Goal: Information Seeking & Learning: Understand process/instructions

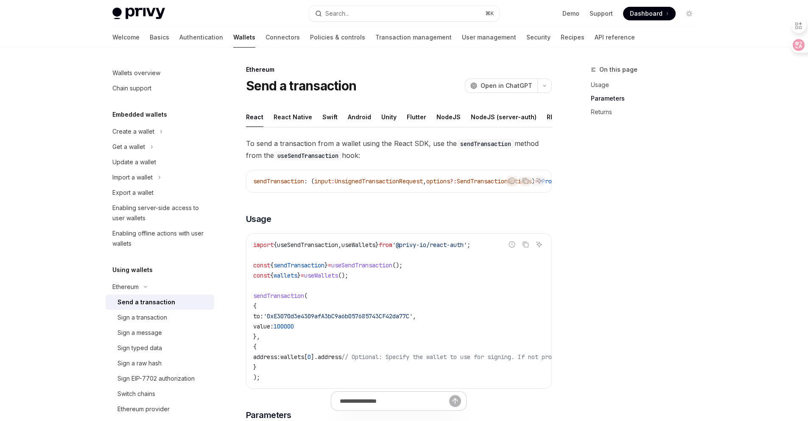
scroll to position [413, 0]
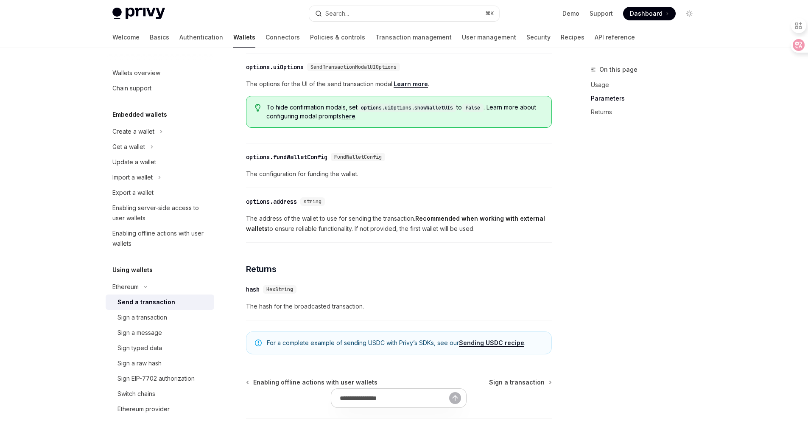
click at [632, 263] on div "On this page Usage Parameters Returns" at bounding box center [638, 242] width 129 height 356
click at [469, 179] on span "The configuration for funding the wallet." at bounding box center [399, 174] width 306 height 10
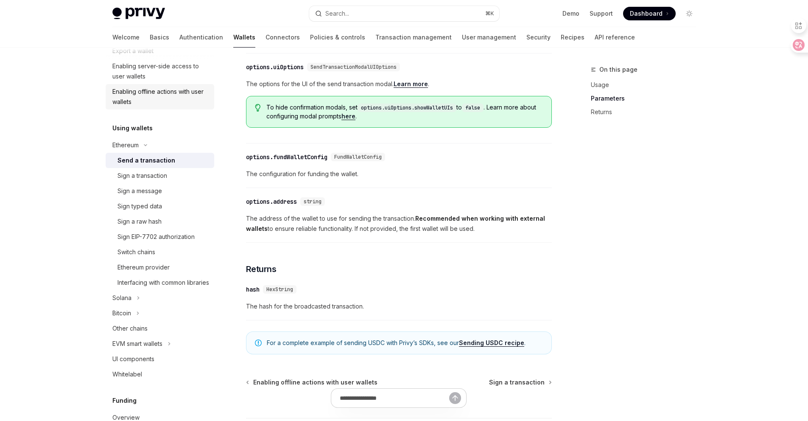
scroll to position [143, 0]
click at [140, 148] on button "Ethereum" at bounding box center [160, 143] width 109 height 15
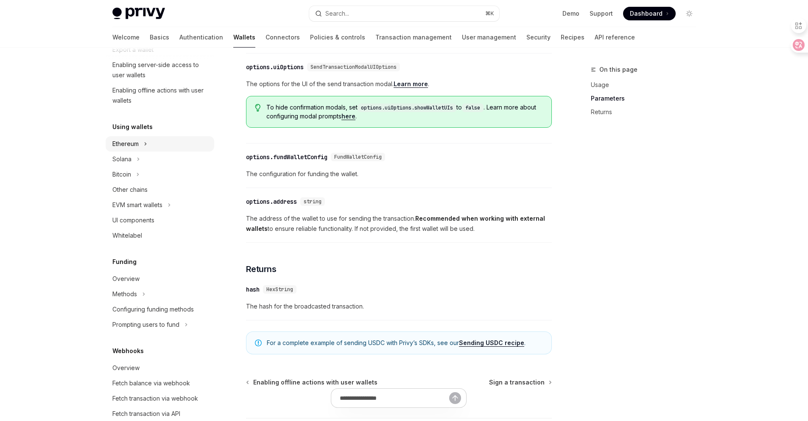
click at [134, 148] on div "Ethereum" at bounding box center [125, 144] width 26 height 10
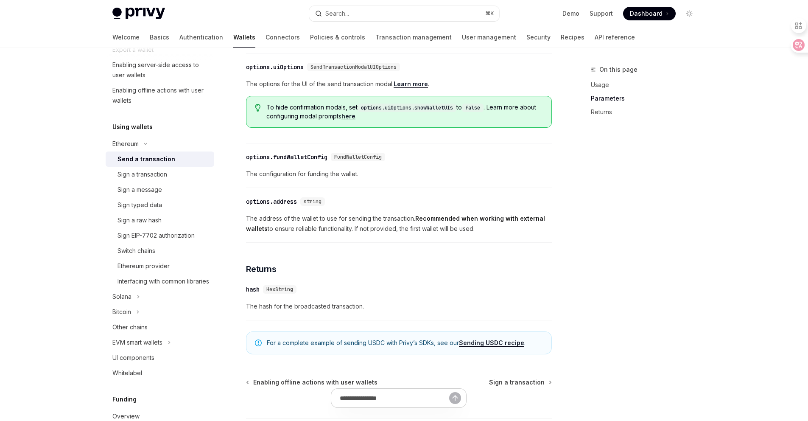
click at [402, 221] on div "​ options.address string The address of the wallet to use for sending the trans…" at bounding box center [399, 217] width 306 height 50
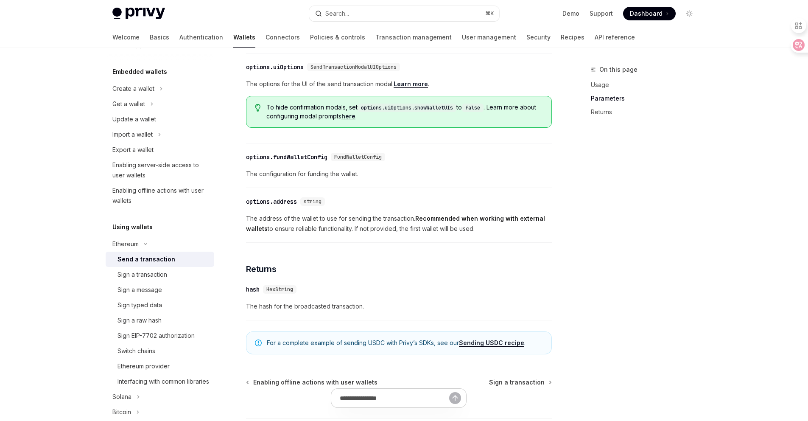
scroll to position [44, 0]
click at [148, 255] on div "Send a transaction" at bounding box center [146, 258] width 58 height 10
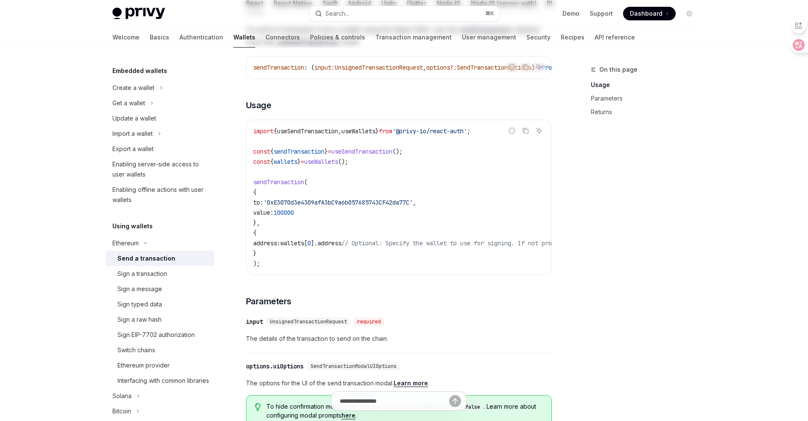
scroll to position [0, 0]
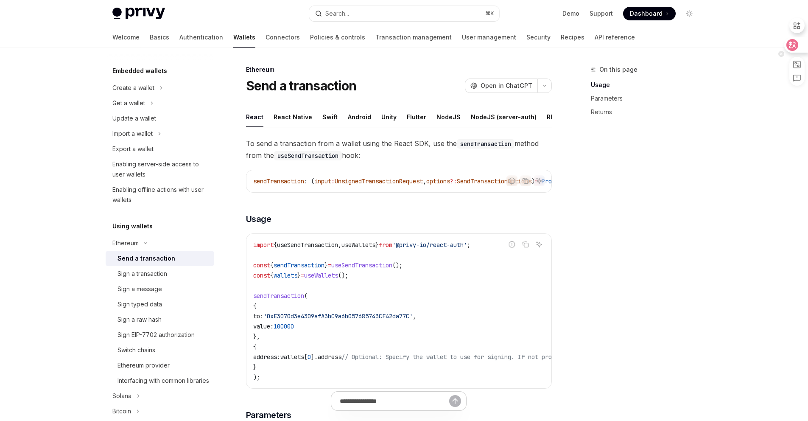
click at [794, 46] on icon at bounding box center [792, 45] width 7 height 7
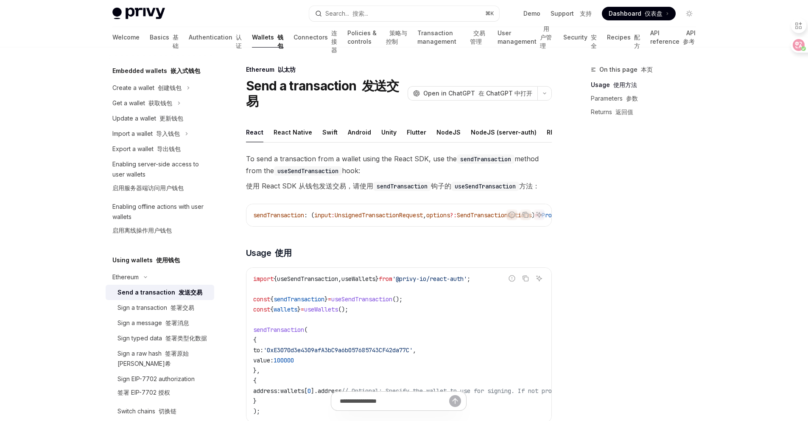
scroll to position [0, 65]
click at [486, 135] on button "REST API" at bounding box center [494, 132] width 27 height 20
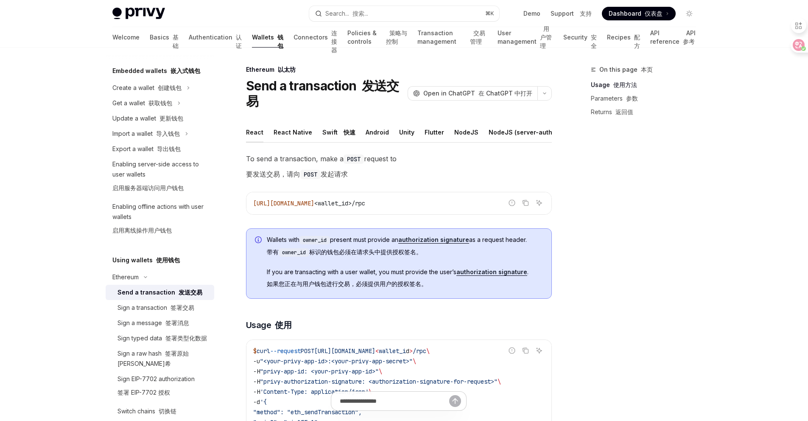
click at [253, 131] on button "React" at bounding box center [254, 132] width 17 height 20
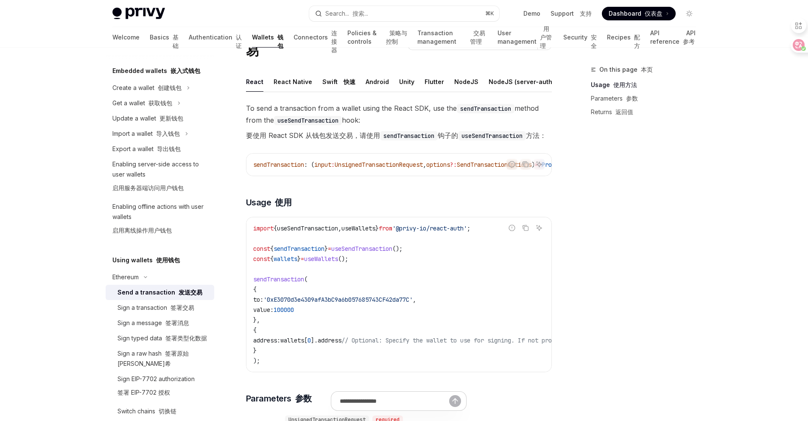
scroll to position [68, 0]
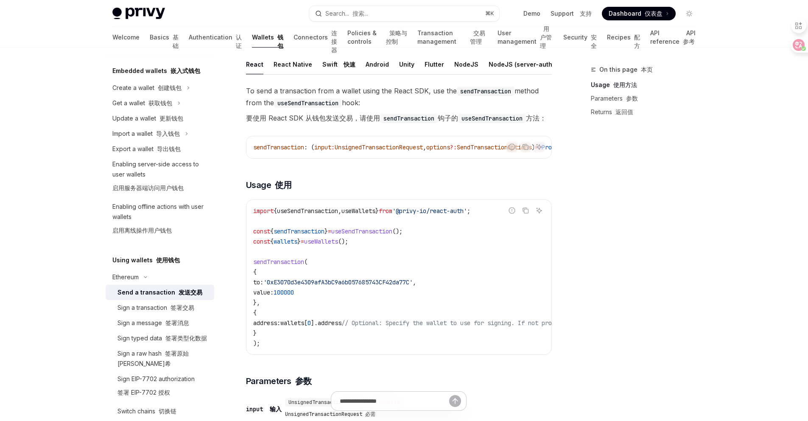
click at [323, 215] on span "useSendTransaction" at bounding box center [307, 211] width 61 height 8
click at [328, 215] on span "useSendTransaction" at bounding box center [307, 211] width 61 height 8
click at [367, 237] on code "import { useSendTransaction , useWallets } from '@privy-io/react-auth' ; const …" at bounding box center [475, 277] width 444 height 142
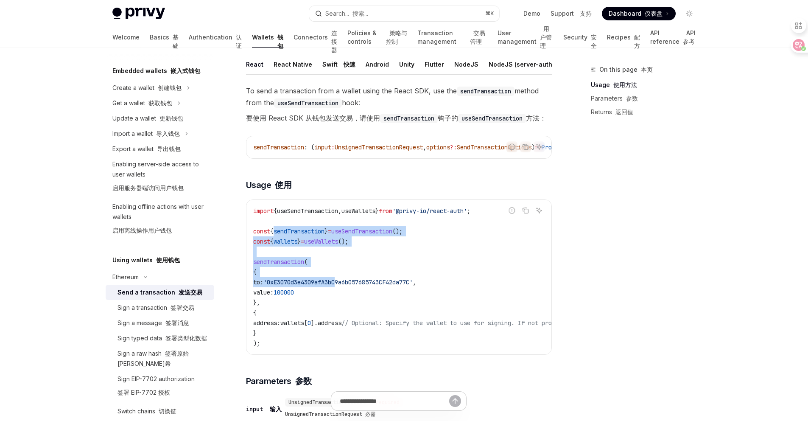
drag, startPoint x: 275, startPoint y: 255, endPoint x: 354, endPoint y: 308, distance: 95.0
click at [354, 308] on code "import { useSendTransaction , useWallets } from '@privy-io/react-auth' ; const …" at bounding box center [475, 277] width 444 height 142
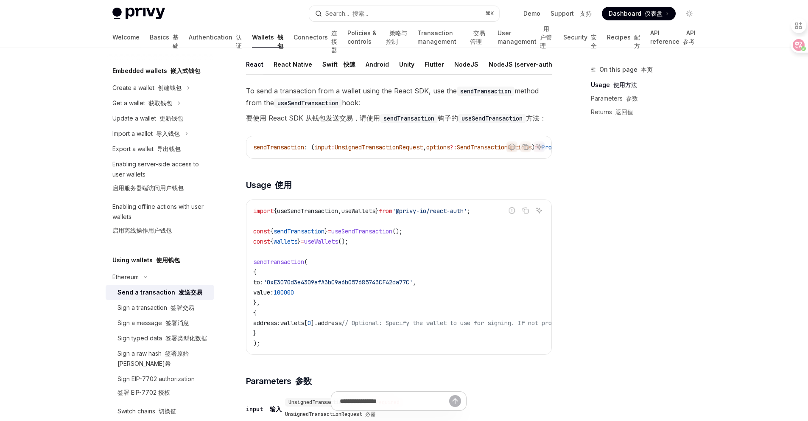
click at [326, 286] on span "'0xE3070d3e4309afA3bC9a6b057685743CF42da77C'" at bounding box center [337, 282] width 149 height 8
click at [278, 286] on span "'0xE3070d3e4309afA3bC9a6b057685743CF42da77C'" at bounding box center [337, 282] width 149 height 8
drag, startPoint x: 268, startPoint y: 311, endPoint x: 369, endPoint y: 318, distance: 100.8
click at [369, 319] on code "import { useSendTransaction , useWallets } from '@privy-io/react-auth' ; const …" at bounding box center [475, 277] width 444 height 142
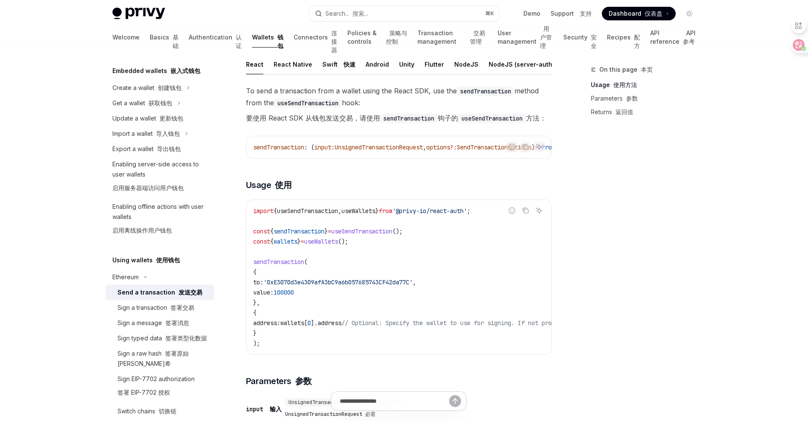
click at [369, 318] on code "import { useSendTransaction , useWallets } from '@privy-io/react-auth' ; const …" at bounding box center [475, 277] width 444 height 142
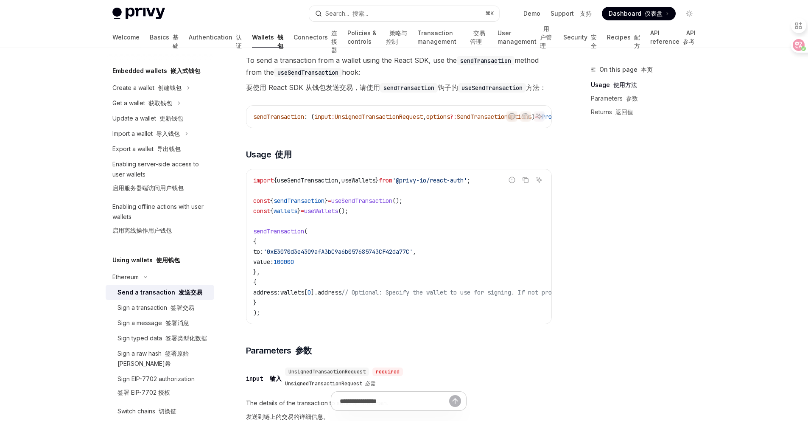
scroll to position [100, 0]
click at [262, 266] on code "import { useSendTransaction , useWallets } from '@privy-io/react-auth' ; const …" at bounding box center [475, 244] width 444 height 142
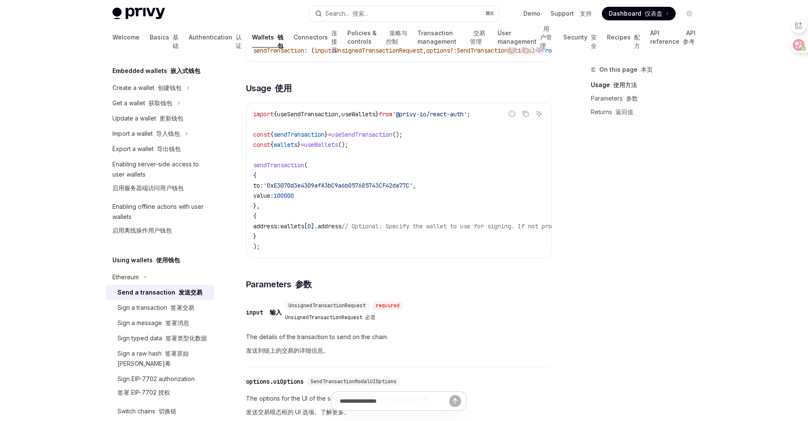
scroll to position [226, 0]
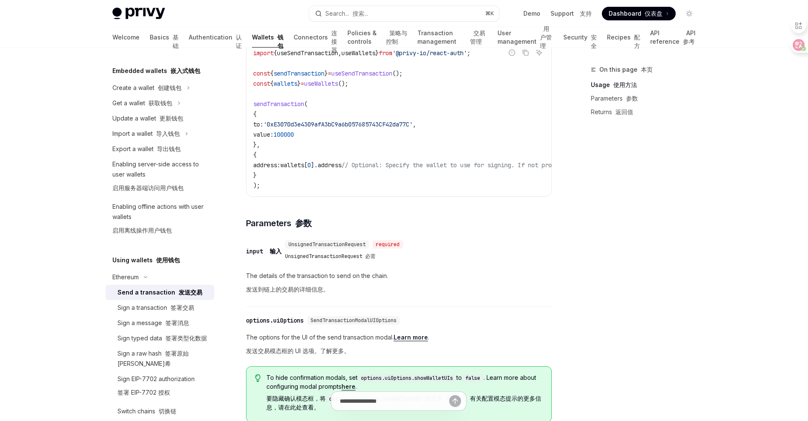
click at [306, 248] on span "UnsignedTransactionRequest" at bounding box center [326, 244] width 77 height 7
click at [320, 260] on font "UnsignedTransactionRequest 必需" at bounding box center [330, 256] width 90 height 7
click at [326, 248] on span "UnsignedTransactionRequest" at bounding box center [326, 244] width 77 height 7
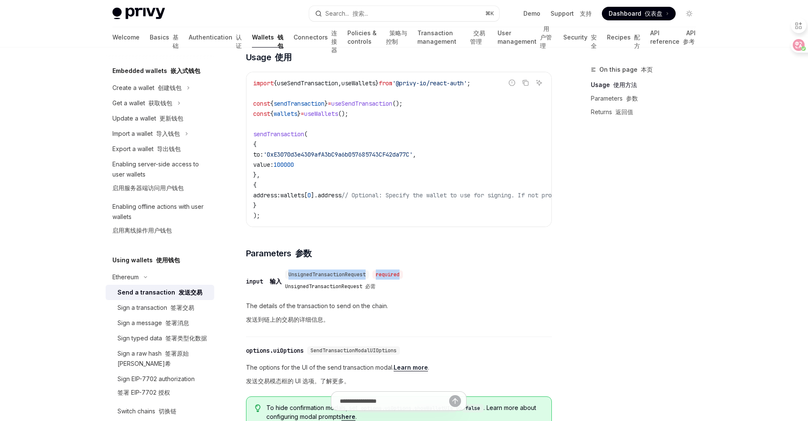
scroll to position [184, 0]
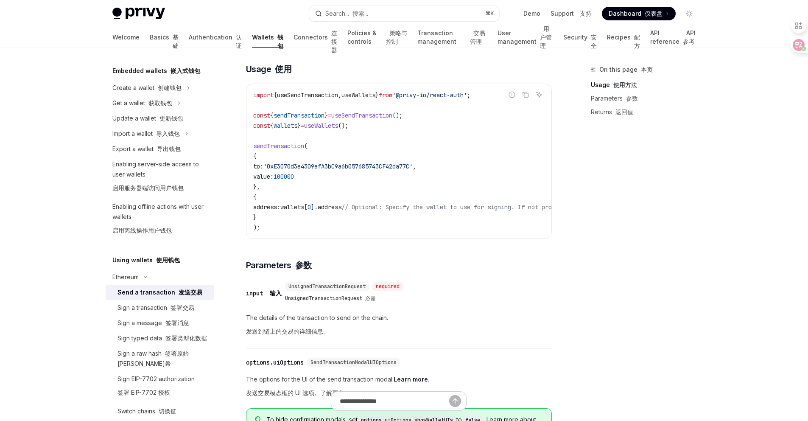
click at [332, 124] on code "import { useSendTransaction , useWallets } from '@privy-io/react-auth' ; const …" at bounding box center [475, 161] width 444 height 142
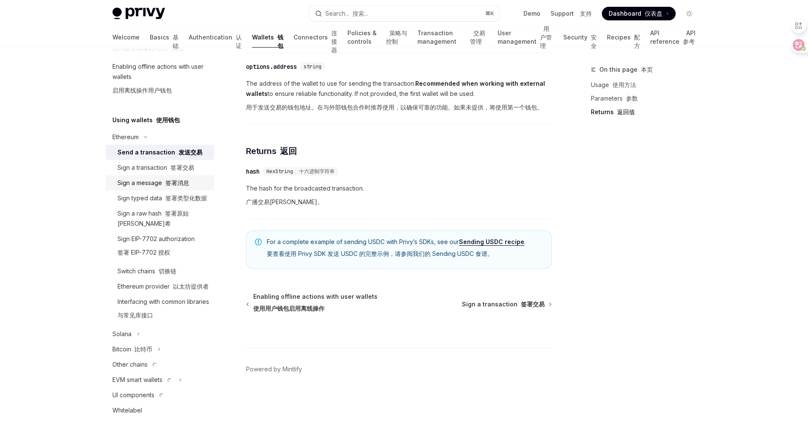
scroll to position [187, 0]
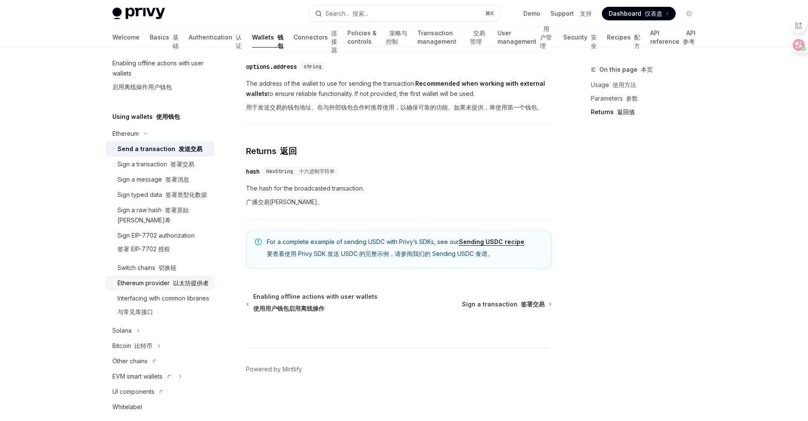
click at [174, 288] on div "Ethereum provider 以太坊提供者" at bounding box center [162, 283] width 91 height 10
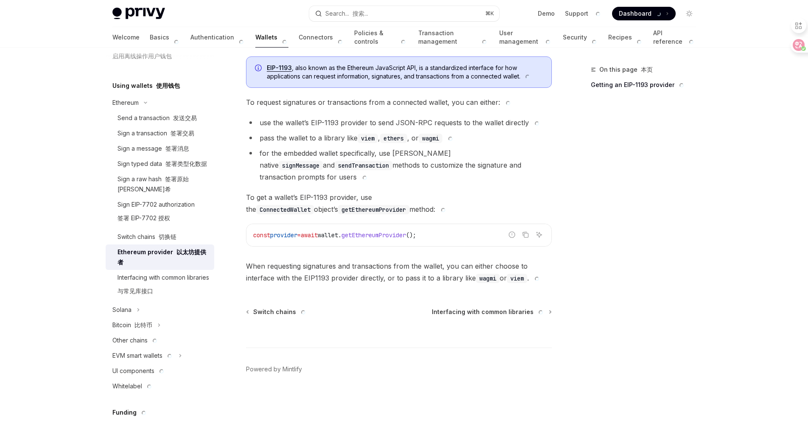
scroll to position [221, 0]
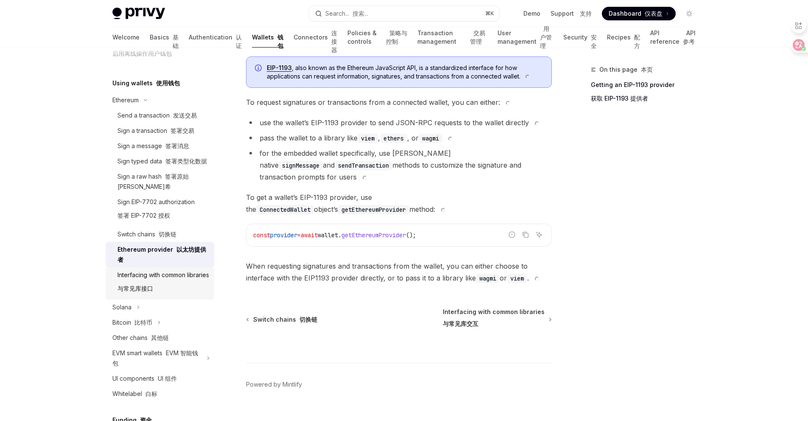
click at [160, 279] on div "Interfacing with common libraries 与常见库接口" at bounding box center [163, 283] width 92 height 27
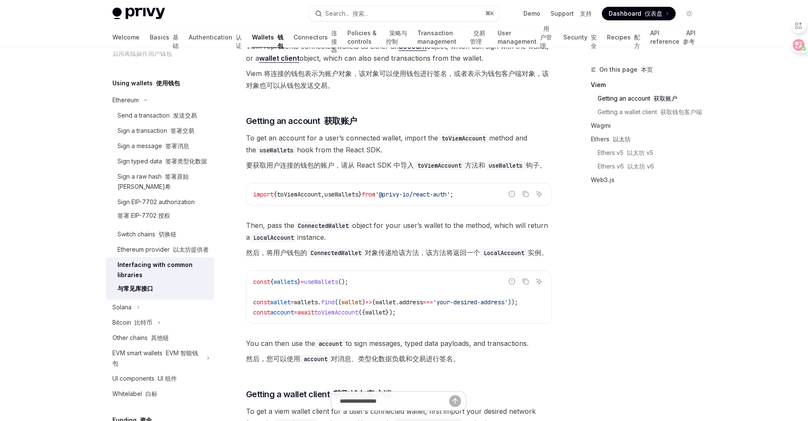
scroll to position [270, 0]
click at [618, 173] on link "Ethers v6 以太坊 v6" at bounding box center [647, 166] width 112 height 14
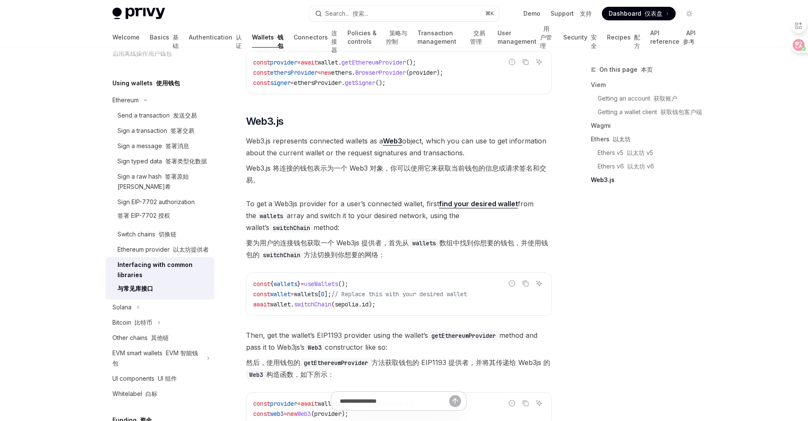
scroll to position [1277, 0]
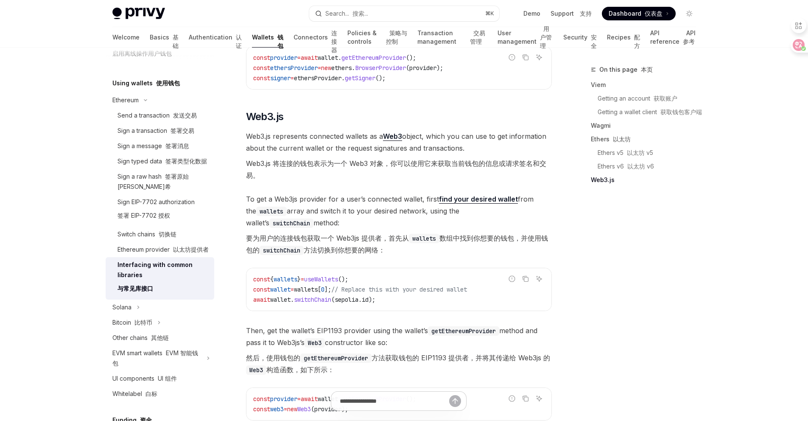
click at [376, 181] on font "Web3.js 将连接的钱包表示为一个 Web3 对象，你可以使用它来获取当前钱包的信息或请求签名和交易。" at bounding box center [399, 169] width 306 height 24
click at [167, 187] on font "签署原始[PERSON_NAME]希" at bounding box center [152, 181] width 71 height 17
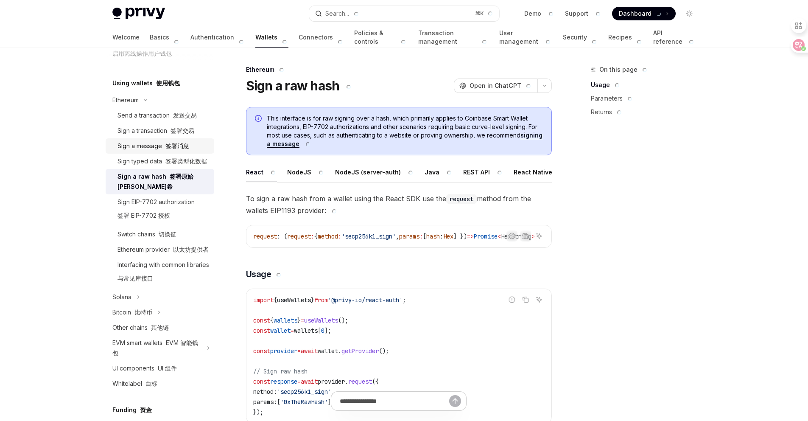
click at [171, 148] on font "签署消息" at bounding box center [177, 145] width 24 height 7
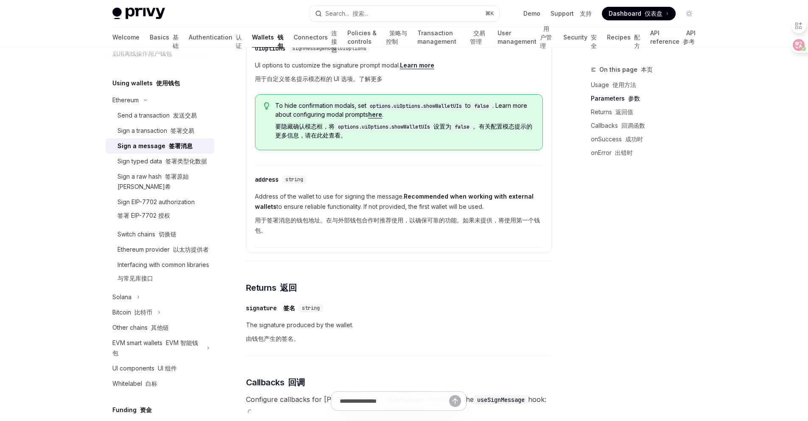
scroll to position [508, 0]
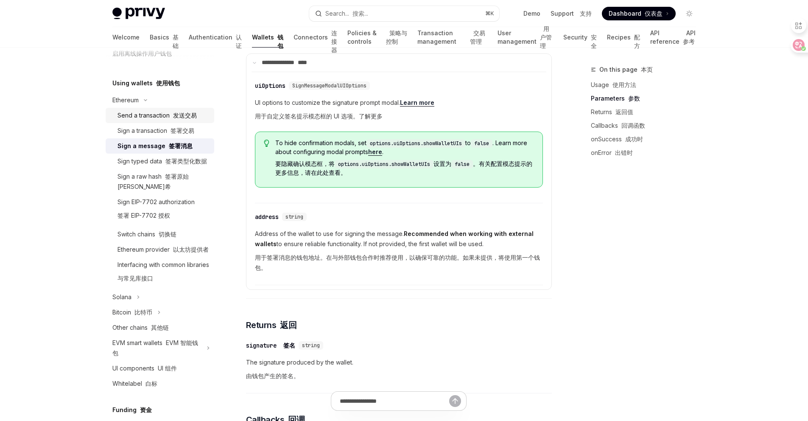
click at [170, 116] on font at bounding box center [171, 115] width 3 height 7
click at [163, 133] on div "Sign a transaction 签署交易" at bounding box center [155, 131] width 77 height 10
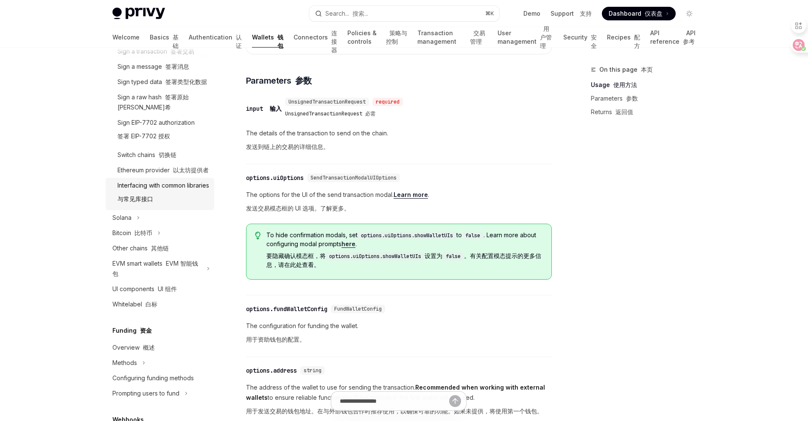
scroll to position [301, 0]
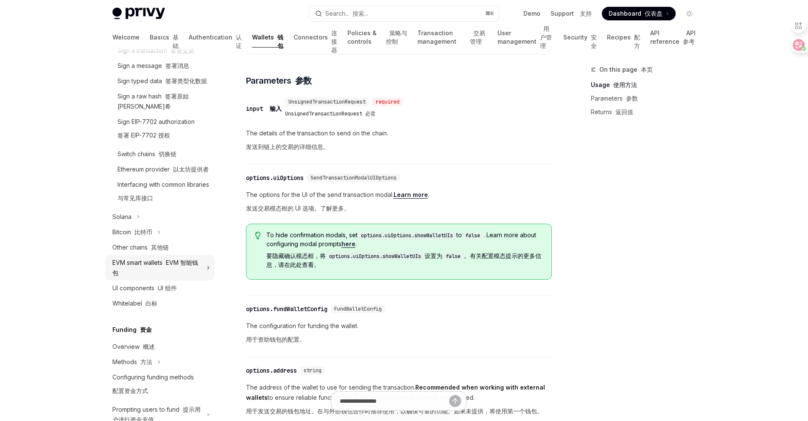
click at [160, 278] on div "EVM smart wallets EVM 智能钱包" at bounding box center [156, 267] width 89 height 20
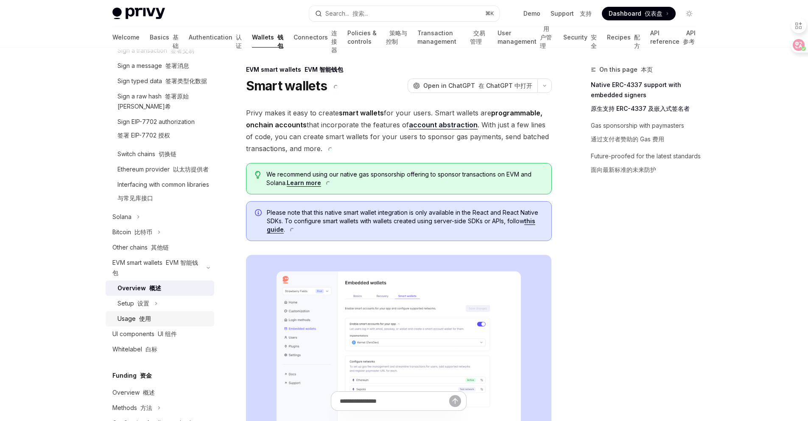
click at [151, 326] on link "Usage 使用" at bounding box center [160, 318] width 109 height 15
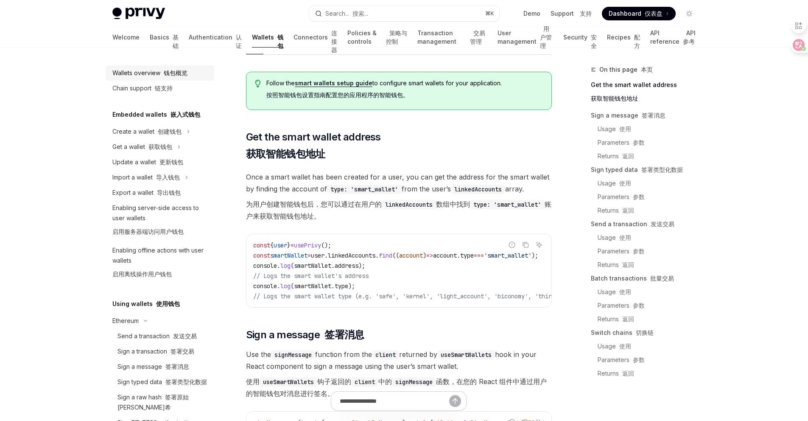
click at [179, 72] on font "钱包概览" at bounding box center [176, 72] width 24 height 7
type textarea "*"
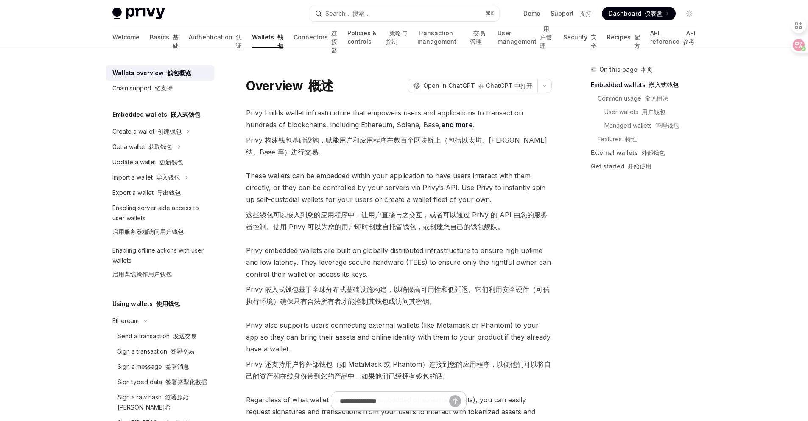
click at [443, 219] on font "这些钱包可以嵌入到您的应用程序中，让用户直接与之交互，或者可以通过 Privy 的 API 由您的服务器控制。使用 Privy 可以为您的用户即时创建自托管钱…" at bounding box center [399, 221] width 306 height 24
click at [297, 145] on font "Privy 构建钱包基础设施，赋能用户和应用程序在数百个区块链上（包括以太坊、[PERSON_NAME]纳、Base 等）进行交易。" at bounding box center [399, 146] width 306 height 24
click at [333, 184] on span "These wallets can be embedded within your application to have users interact wi…" at bounding box center [399, 203] width 306 height 66
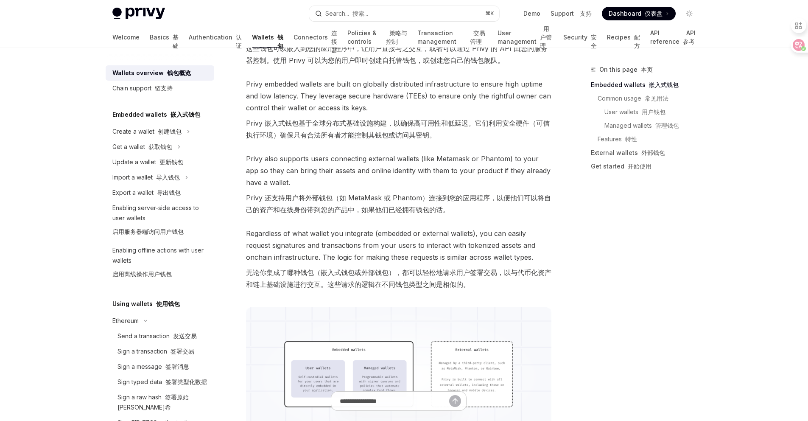
scroll to position [168, 0]
drag, startPoint x: 263, startPoint y: 191, endPoint x: 304, endPoint y: 191, distance: 41.1
click at [304, 191] on font "Privy 还支持用户将外部钱包（如 MetaMask 或 Phantom）连接到您的应用程序，以便他们可以将自己的资产和在线身份带到您的产品中，如果他们已经…" at bounding box center [399, 202] width 306 height 24
click at [413, 208] on font "Privy 还支持用户将外部钱包（如 MetaMask 或 Phantom）连接到您的应用程序，以便他们可以将自己的资产和在线身份带到您的产品中，如果他们已经…" at bounding box center [398, 202] width 305 height 20
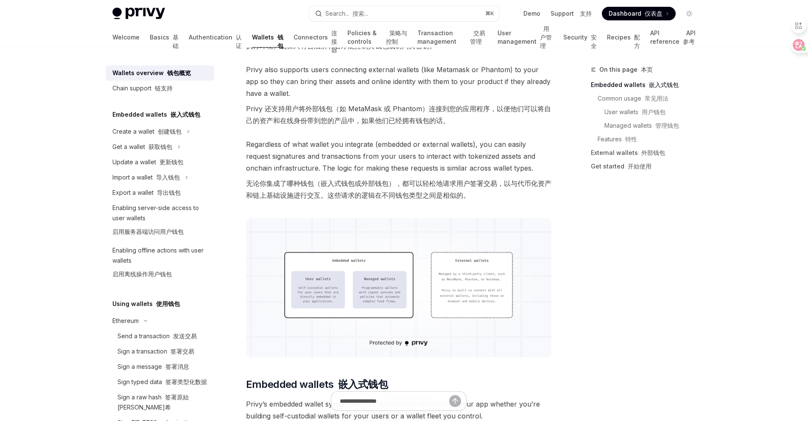
scroll to position [257, 0]
drag, startPoint x: 288, startPoint y: 177, endPoint x: 448, endPoint y: 188, distance: 160.7
click at [448, 187] on font "无论你集成了哪种钱包（嵌入式钱包或外部钱包），都可以轻松地请求用户签署交易，以与代币化资产和链上基础设施进行交互。这些请求的逻辑在不同钱包类型之间是相似的。" at bounding box center [399, 188] width 306 height 24
click at [448, 188] on font "无论你集成了哪种钱包（嵌入式钱包或外部钱包），都可以轻松地请求用户签署交易，以与代币化资产和链上基础设施进行交互。这些请求的逻辑在不同钱包类型之间是相似的。" at bounding box center [399, 188] width 306 height 24
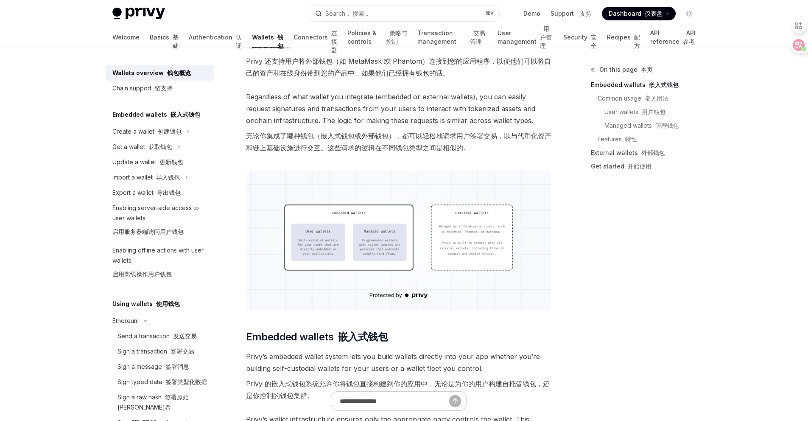
scroll to position [304, 0]
click at [491, 134] on font "无论你集成了哪种钱包（嵌入式钱包或外部钱包），都可以轻松地请求用户签署交易，以与代币化资产和链上基础设施进行交互。这些请求的逻辑在不同钱包类型之间是相似的。" at bounding box center [398, 140] width 305 height 20
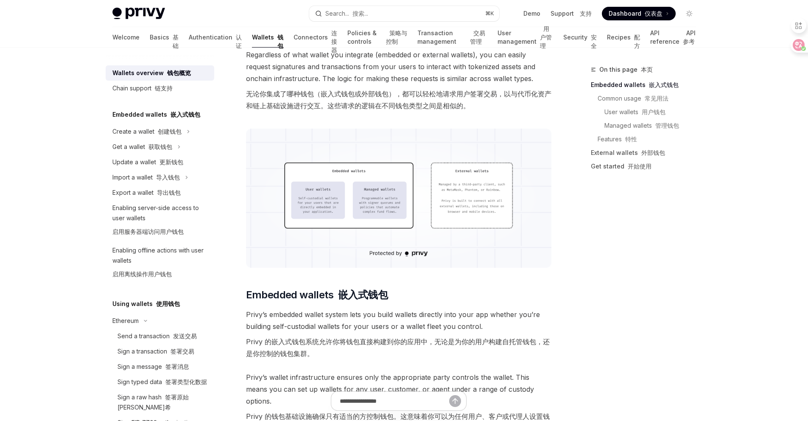
scroll to position [344, 0]
drag, startPoint x: 264, startPoint y: 104, endPoint x: 418, endPoint y: 104, distance: 154.4
click at [419, 104] on font "无论你集成了哪种钱包（嵌入式钱包或外部钱包），都可以轻松地请求用户签署交易，以与代币化资产和链上基础设施进行交互。这些请求的逻辑在不同钱包类型之间是相似的。" at bounding box center [398, 100] width 305 height 20
click at [418, 104] on font "无论你集成了哪种钱包（嵌入式钱包或外部钱包），都可以轻松地请求用户签署交易，以与代币化资产和链上基础设施进行交互。这些请求的逻辑在不同钱包类型之间是相似的。" at bounding box center [398, 100] width 305 height 20
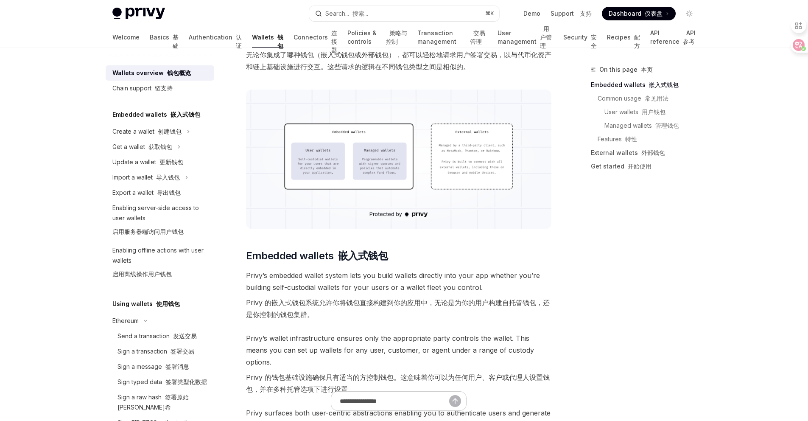
scroll to position [386, 0]
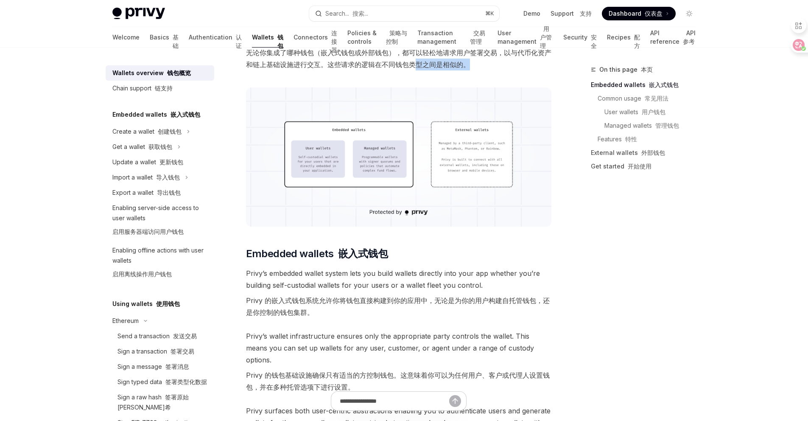
drag, startPoint x: 419, startPoint y: 63, endPoint x: 478, endPoint y: 64, distance: 59.8
click at [478, 64] on font "无论你集成了哪种钱包（嵌入式钱包或外部钱包），都可以轻松地请求用户签署交易，以与代币化资产和链上基础设施进行交互。这些请求的逻辑在不同钱包类型之间是相似的。" at bounding box center [399, 59] width 306 height 24
click at [363, 275] on span "Privy’s embedded wallet system lets you build wallets directly into your app wh…" at bounding box center [399, 294] width 306 height 54
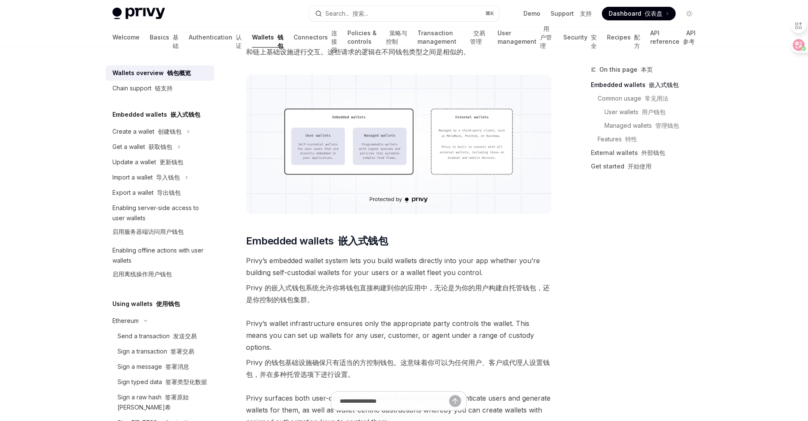
scroll to position [401, 0]
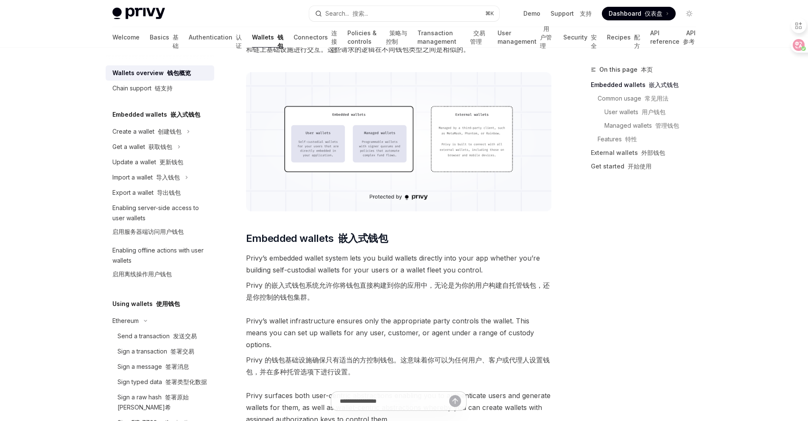
click at [315, 257] on span "Privy’s embedded wallet system lets you build wallets directly into your app wh…" at bounding box center [399, 279] width 306 height 54
drag, startPoint x: 324, startPoint y: 237, endPoint x: 366, endPoint y: 245, distance: 42.6
click at [366, 245] on span "Embedded wallets 嵌入式钱包" at bounding box center [317, 239] width 142 height 14
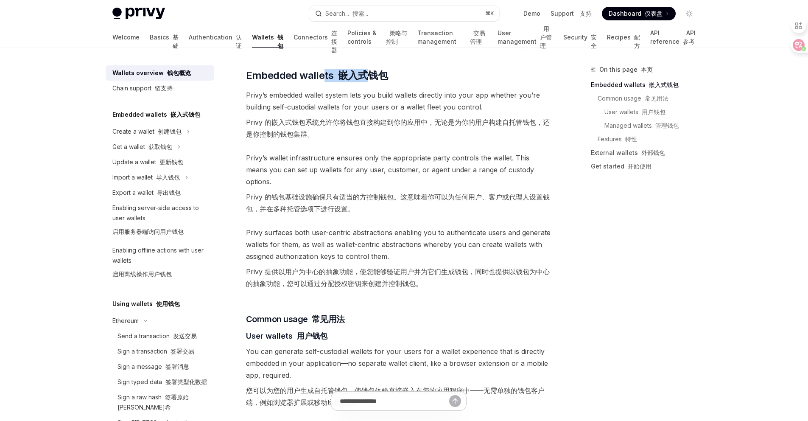
scroll to position [568, 0]
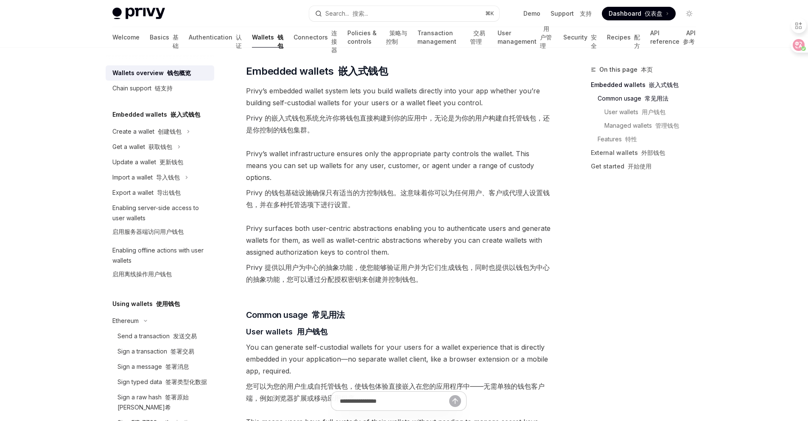
click at [359, 131] on font "Privy 的嵌入式钱包系统允许你将钱包直接构建到你的应用中，无论是为你的用户构建自托管钱包，还是你控制的钱包集群。" at bounding box center [399, 124] width 306 height 24
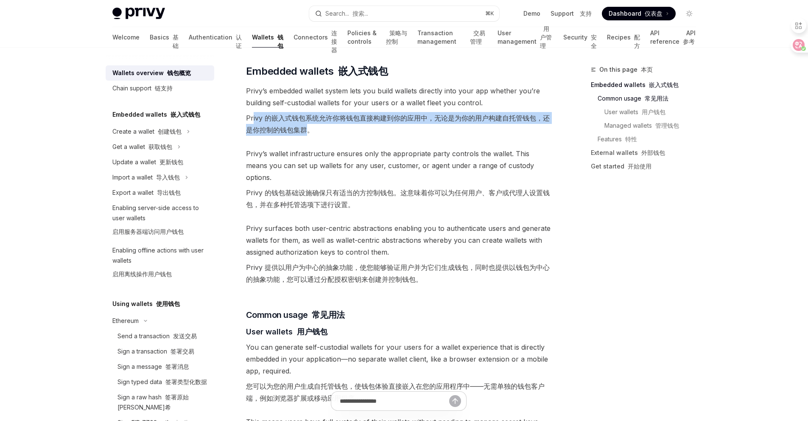
drag, startPoint x: 252, startPoint y: 118, endPoint x: 304, endPoint y: 131, distance: 54.1
click at [304, 131] on font "Privy 的嵌入式钱包系统允许你将钱包直接构建到你的应用中，无论是为你的用户构建自托管钱包，还是你控制的钱包集群。" at bounding box center [398, 124] width 304 height 20
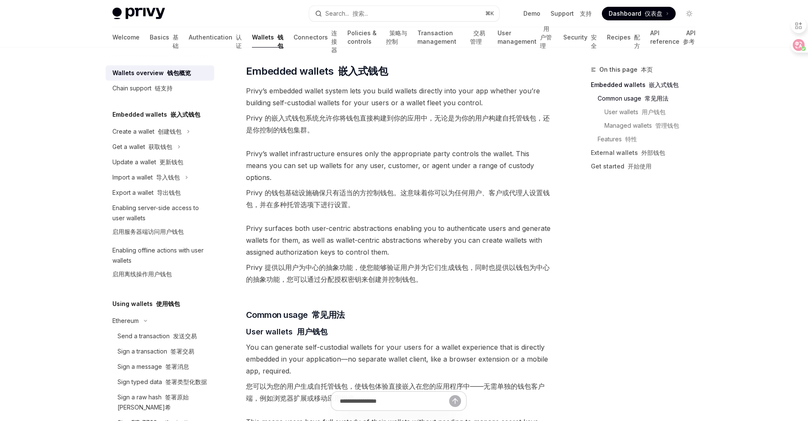
click at [266, 117] on font "Privy 的嵌入式钱包系统允许你将钱包直接构建到你的应用中，无论是为你的用户构建自托管钱包，还是你控制的钱包集群。" at bounding box center [398, 124] width 304 height 20
click at [391, 116] on font "Privy 的嵌入式钱包系统允许你将钱包直接构建到你的应用中，无论是为你的用户构建自托管钱包，还是你控制的钱包集群。" at bounding box center [398, 124] width 304 height 20
click at [391, 170] on span "Privy’s wallet infrastructure ensures only the appropriate party controls the w…" at bounding box center [399, 181] width 306 height 66
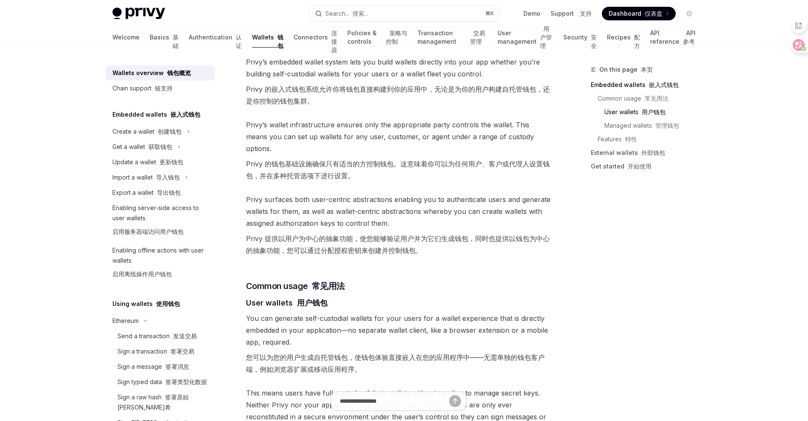
scroll to position [598, 0]
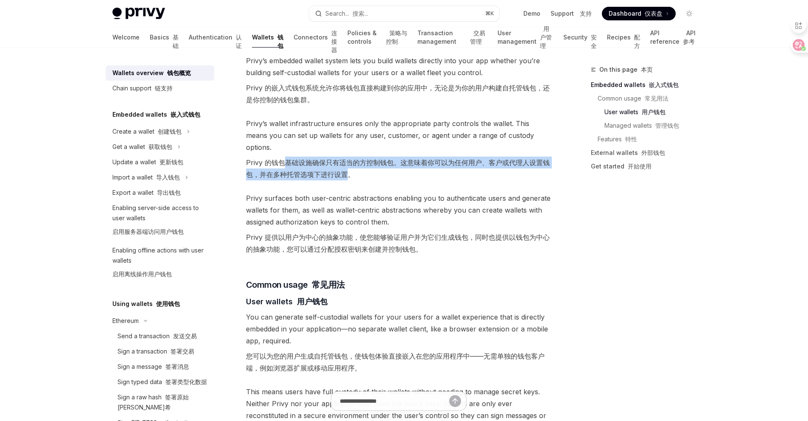
drag, startPoint x: 281, startPoint y: 149, endPoint x: 345, endPoint y: 158, distance: 64.6
click at [345, 158] on font "Privy 的钱包基础设施确保只有适当的方控制钱包。这意味着你可以为任何用户、客户或代理人设置钱包，并在多种托管选项下进行设置。" at bounding box center [398, 168] width 304 height 20
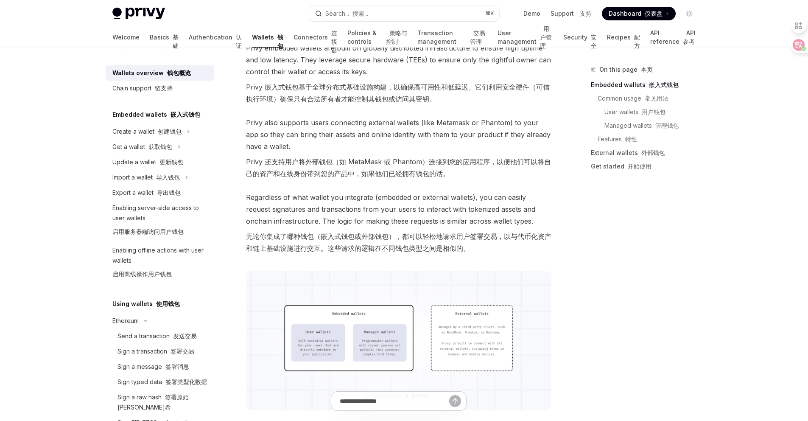
scroll to position [153, 0]
